Goal: Understand process/instructions: Learn how to perform a task or action

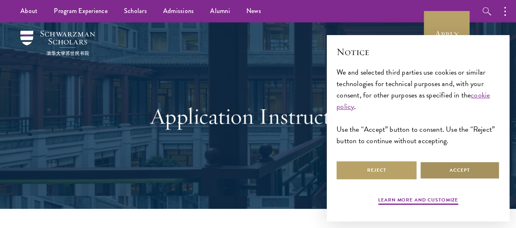
click at [448, 166] on button "Accept" at bounding box center [460, 170] width 80 height 18
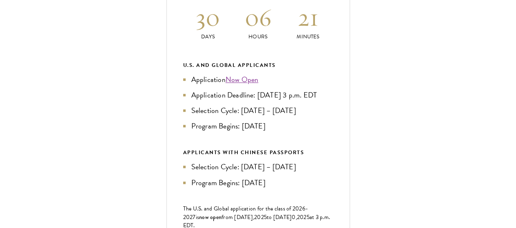
scroll to position [375, 0]
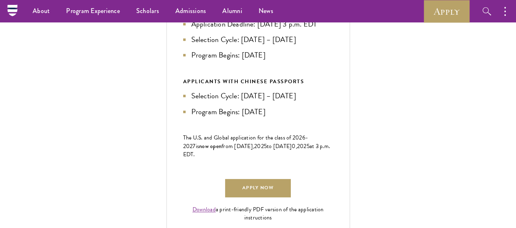
scroll to position [407, 0]
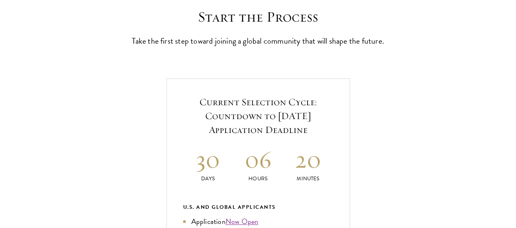
scroll to position [230, 0]
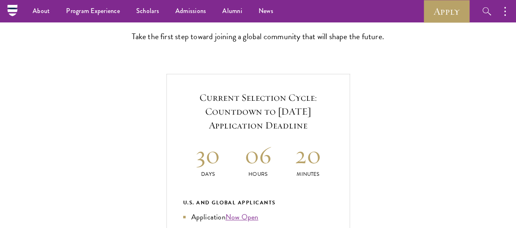
scroll to position [233, 0]
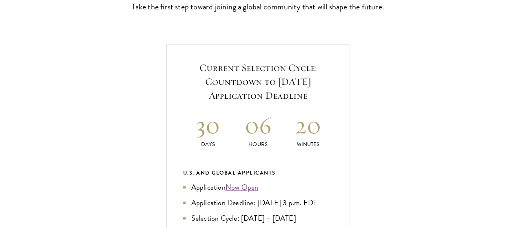
scroll to position [269, 0]
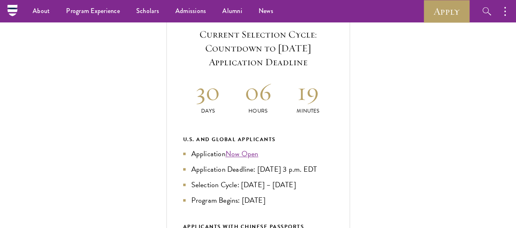
scroll to position [294, 0]
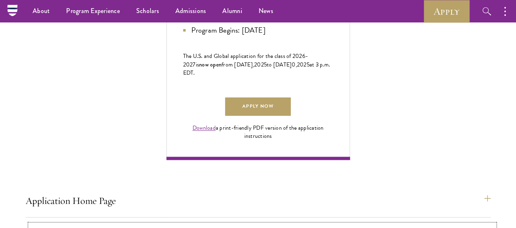
scroll to position [522, 0]
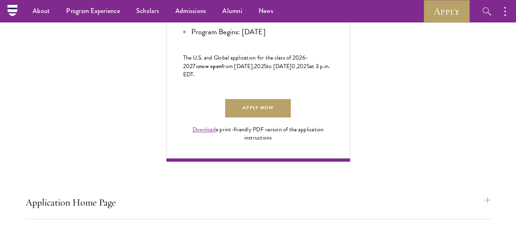
click at [333, 142] on div "Download a print-friendly PDF version of the application instructions" at bounding box center [258, 134] width 150 height 16
click at [216, 134] on link "Download" at bounding box center [204, 129] width 23 height 9
